Goal: Find specific page/section: Find specific page/section

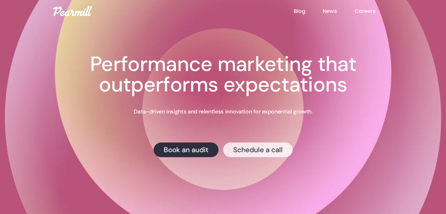
click at [239, 151] on link "Schedule a call" at bounding box center [258, 150] width 70 height 15
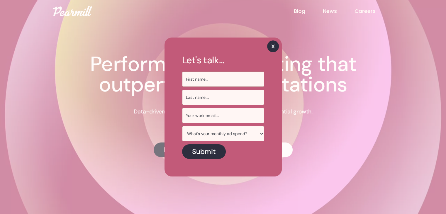
click at [275, 43] on img at bounding box center [273, 46] width 12 height 12
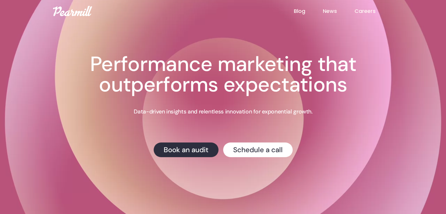
click at [368, 10] on link "Careers" at bounding box center [373, 11] width 39 height 8
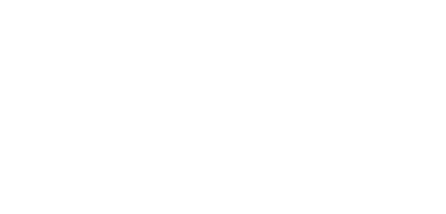
scroll to position [136, 0]
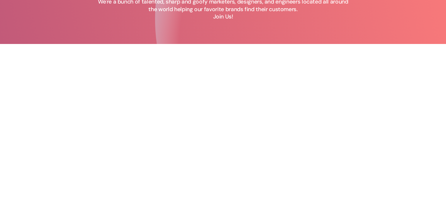
scroll to position [6, 0]
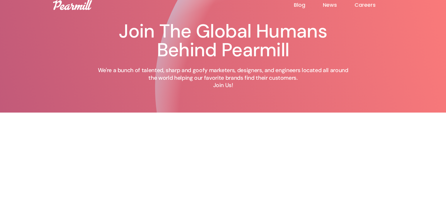
click at [65, 6] on img at bounding box center [72, 5] width 39 height 10
